Goal: Task Accomplishment & Management: Use online tool/utility

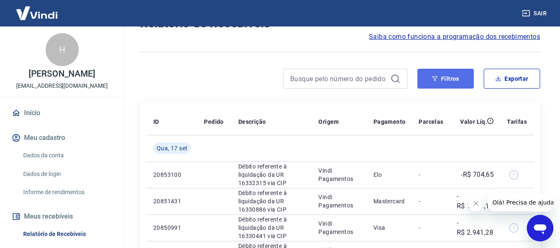
click at [437, 76] on icon "button" at bounding box center [435, 79] width 6 height 6
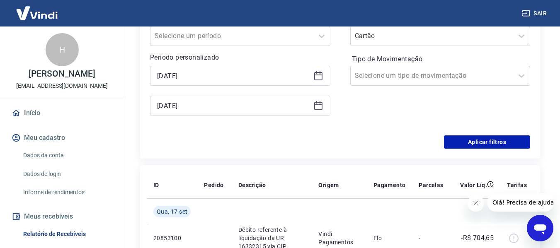
scroll to position [208, 0]
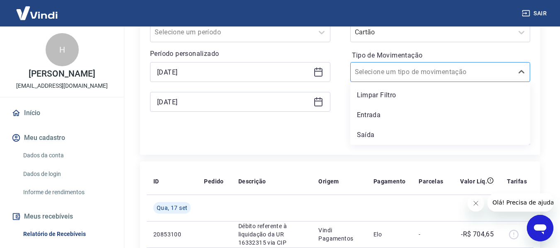
click at [419, 72] on input "Tipo de Movimentação" at bounding box center [397, 72] width 84 height 10
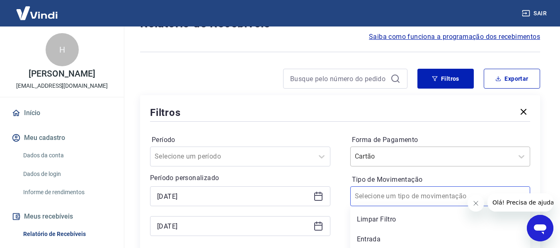
scroll to position [104, 0]
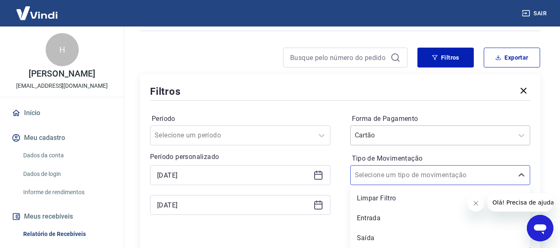
click at [395, 145] on div "Cartão" at bounding box center [440, 136] width 180 height 20
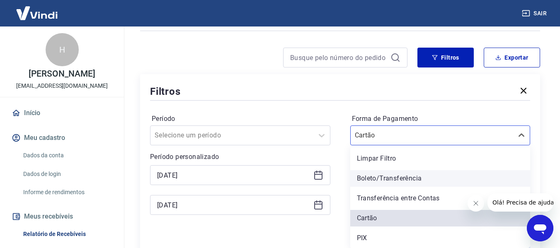
click at [373, 172] on div "Boleto/Transferência" at bounding box center [440, 178] width 180 height 17
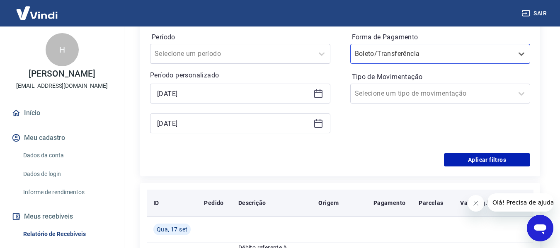
scroll to position [187, 0]
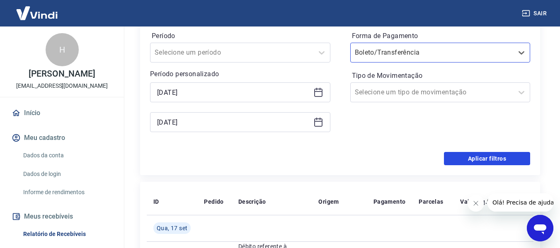
click at [467, 157] on button "Aplicar filtros" at bounding box center [487, 158] width 86 height 13
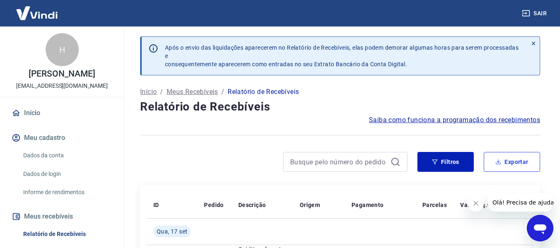
drag, startPoint x: 502, startPoint y: 161, endPoint x: 501, endPoint y: 157, distance: 4.2
click at [502, 161] on button "Exportar" at bounding box center [512, 162] width 56 height 20
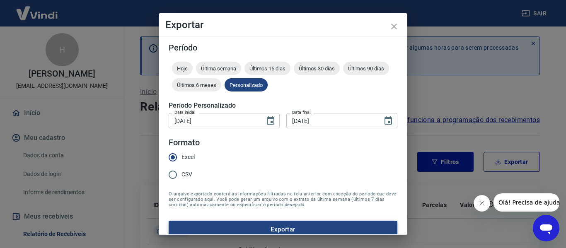
click at [234, 227] on button "Exportar" at bounding box center [283, 229] width 229 height 17
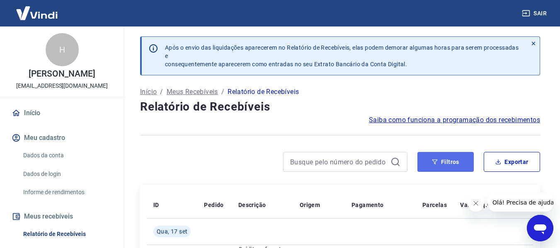
click at [443, 160] on button "Filtros" at bounding box center [445, 162] width 56 height 20
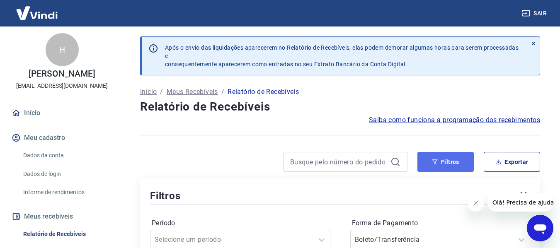
click at [439, 160] on button "Filtros" at bounding box center [445, 162] width 56 height 20
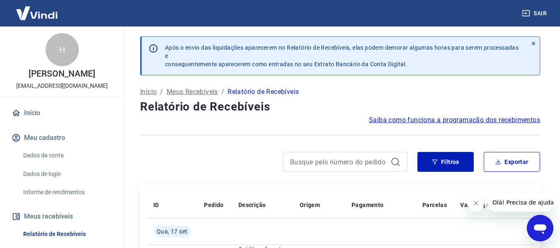
drag, startPoint x: 448, startPoint y: 156, endPoint x: 442, endPoint y: 156, distance: 6.2
click at [448, 156] on button "Filtros" at bounding box center [445, 162] width 56 height 20
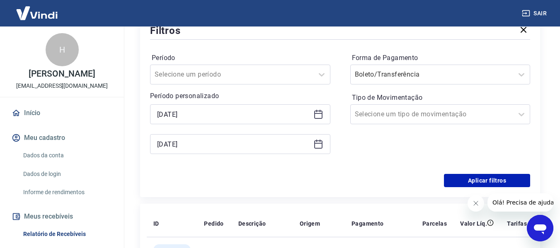
scroll to position [166, 0]
click at [389, 76] on input "Forma de Pagamento" at bounding box center [397, 74] width 84 height 10
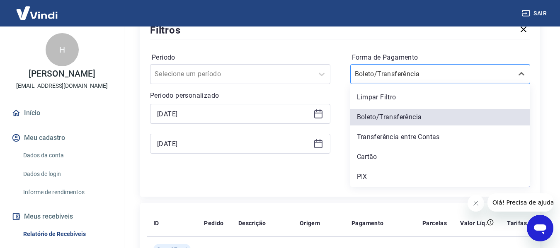
click at [389, 76] on input "Forma de Pagamento" at bounding box center [397, 74] width 84 height 10
click at [315, 114] on icon at bounding box center [318, 114] width 10 height 10
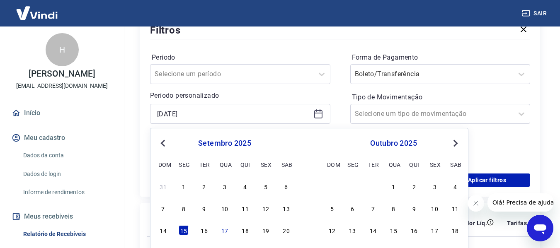
click at [156, 232] on div "Previous Month Next Month [DATE] dom seg ter qua qui sex sab 31 1 2 3 4 5 6 7 8…" at bounding box center [309, 216] width 318 height 176
click at [161, 230] on div "14" at bounding box center [163, 230] width 10 height 10
type input "[DATE]"
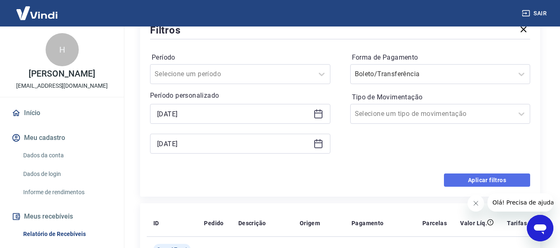
click at [477, 180] on button "Aplicar filtros" at bounding box center [487, 180] width 86 height 13
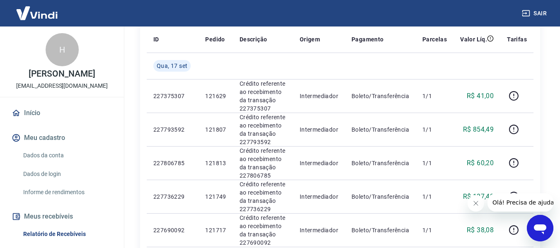
scroll to position [83, 0]
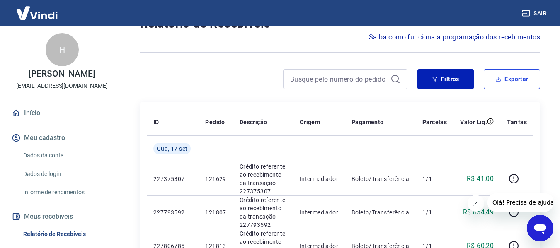
drag, startPoint x: 519, startPoint y: 78, endPoint x: 512, endPoint y: 77, distance: 7.2
click at [519, 78] on button "Exportar" at bounding box center [512, 79] width 56 height 20
type input "[DATE]"
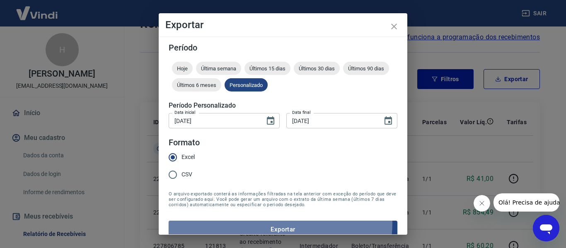
drag, startPoint x: 278, startPoint y: 223, endPoint x: 263, endPoint y: 224, distance: 15.3
click at [275, 224] on button "Exportar" at bounding box center [283, 229] width 229 height 17
